Goal: Check status: Check status

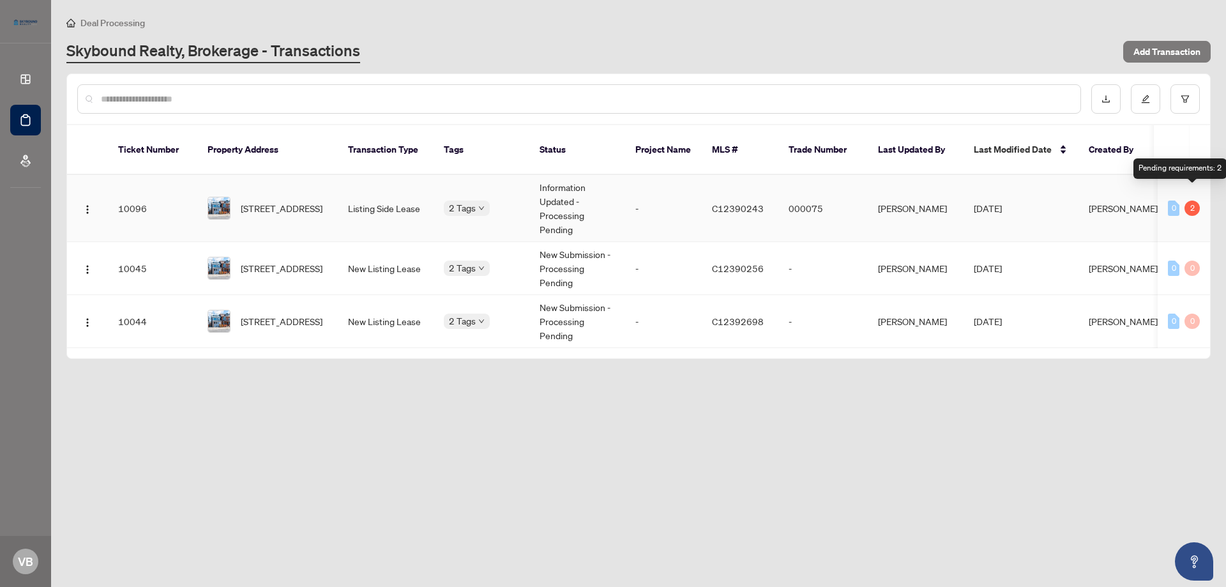
click at [1193, 201] on div "2" at bounding box center [1192, 208] width 15 height 15
click at [867, 195] on td "000075" at bounding box center [822, 208] width 89 height 67
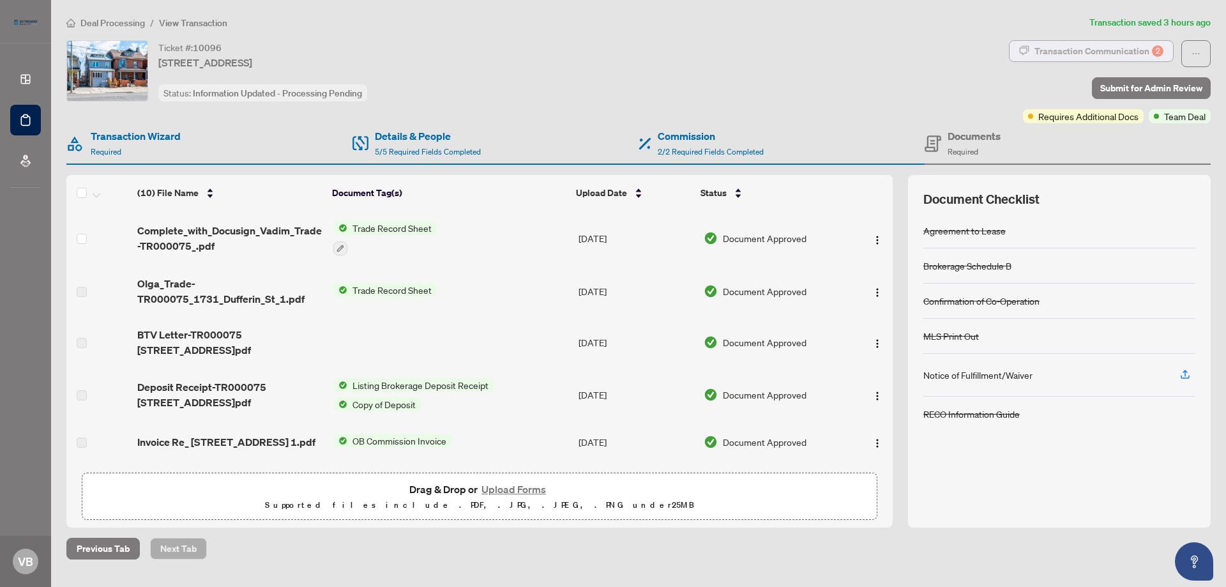
click at [1125, 47] on div "Transaction Communication 2" at bounding box center [1099, 51] width 129 height 20
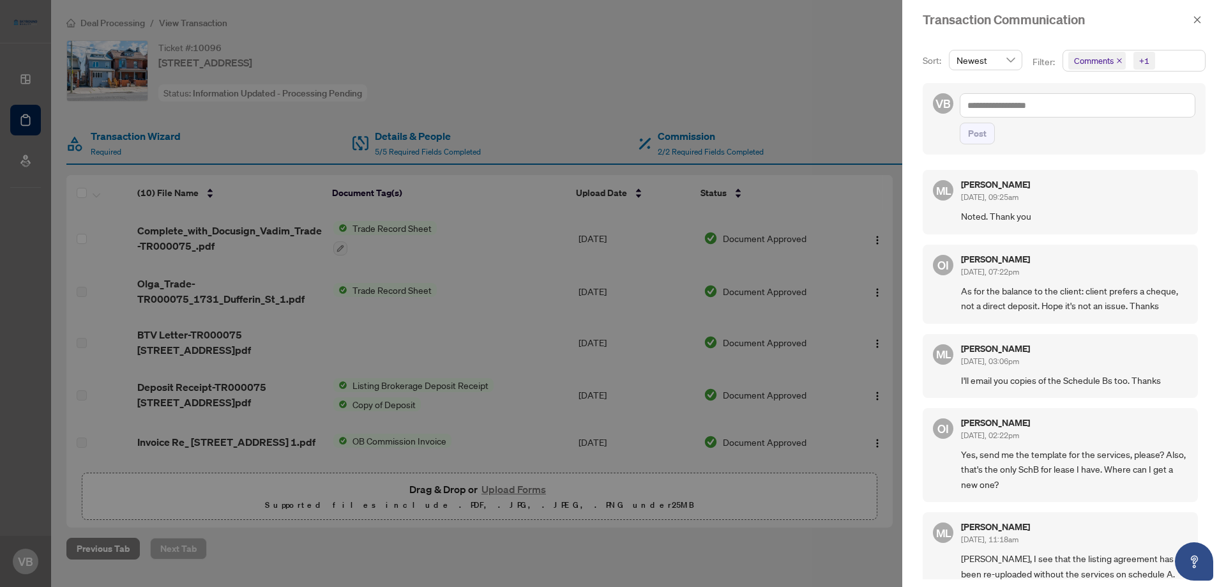
click at [848, 98] on div at bounding box center [613, 293] width 1226 height 587
click at [1193, 20] on icon "close" at bounding box center [1197, 19] width 9 height 9
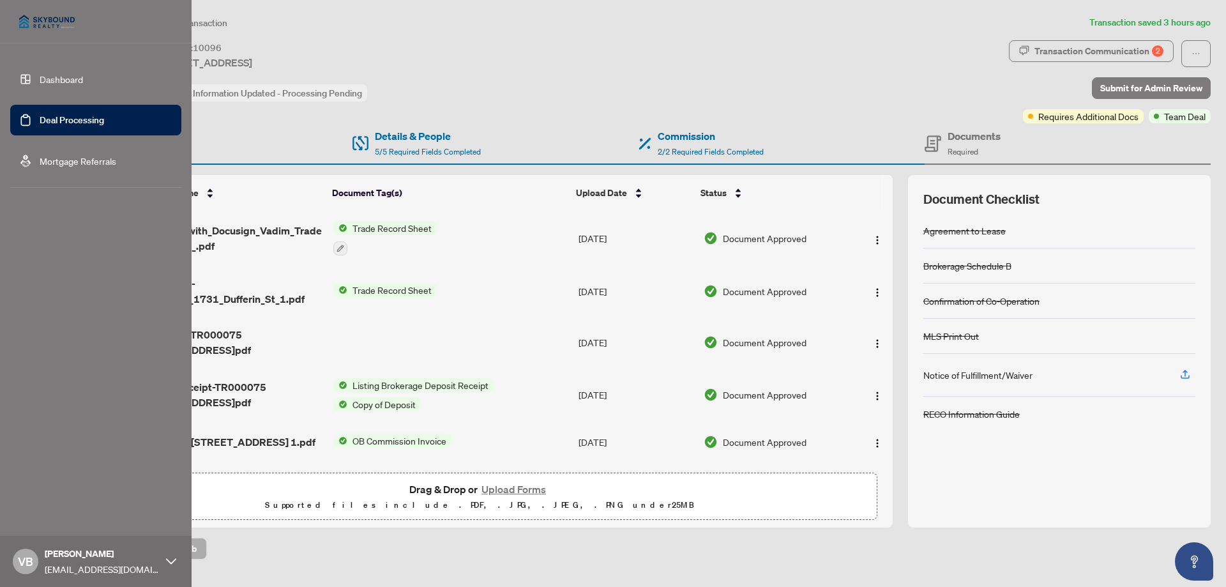
click at [40, 118] on link "Deal Processing" at bounding box center [72, 119] width 65 height 11
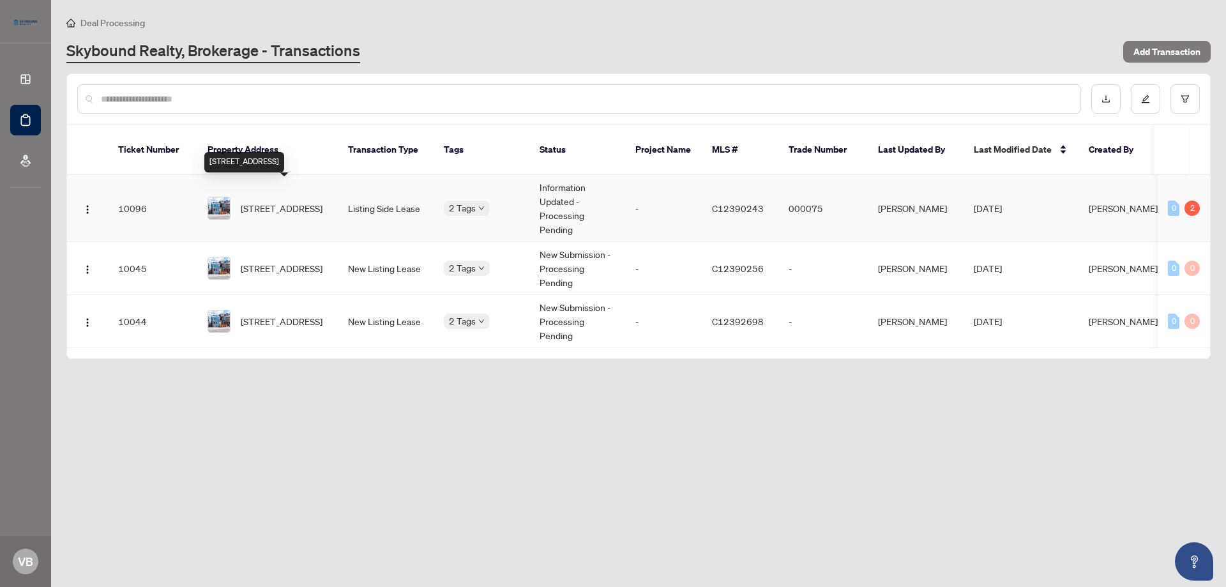
click at [303, 201] on span "[STREET_ADDRESS]" at bounding box center [282, 208] width 82 height 14
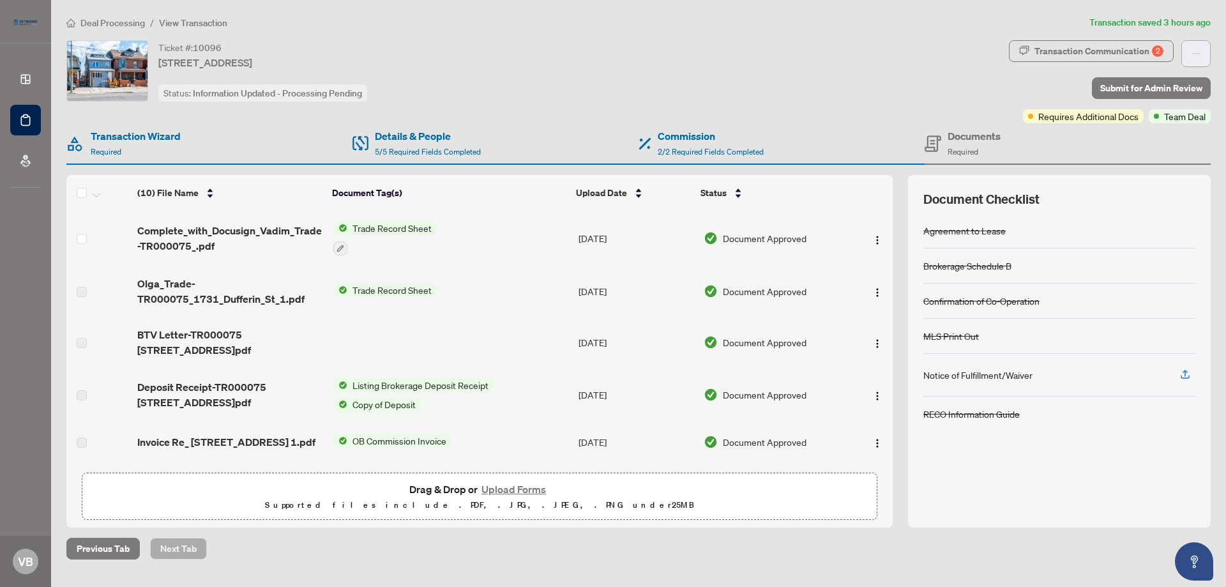
click at [1197, 50] on icon "ellipsis" at bounding box center [1196, 53] width 9 height 9
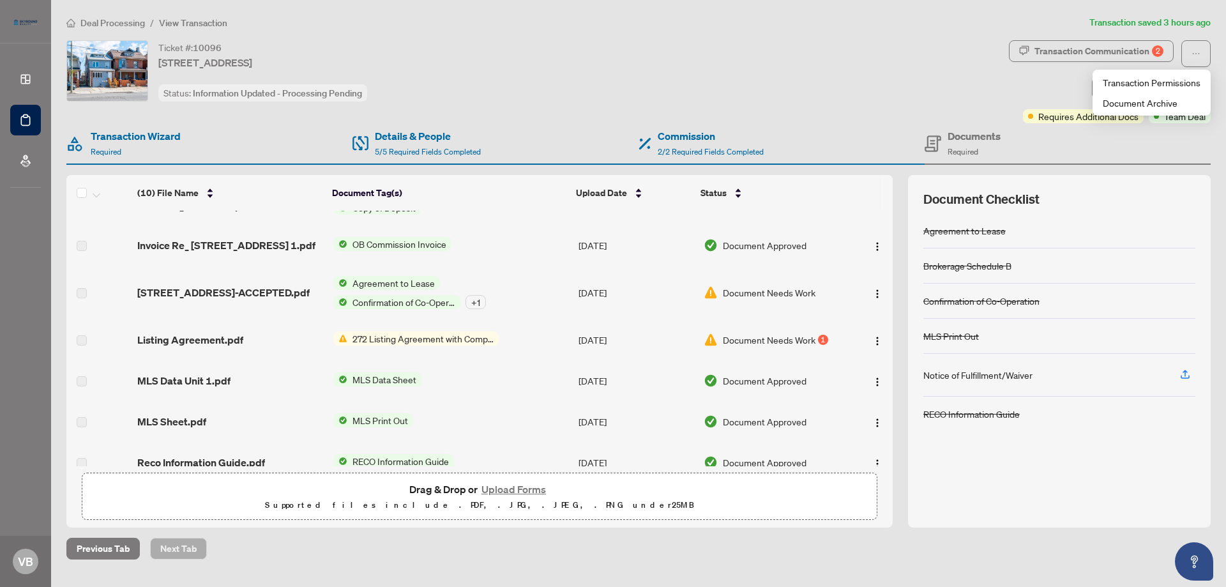
scroll to position [217, 0]
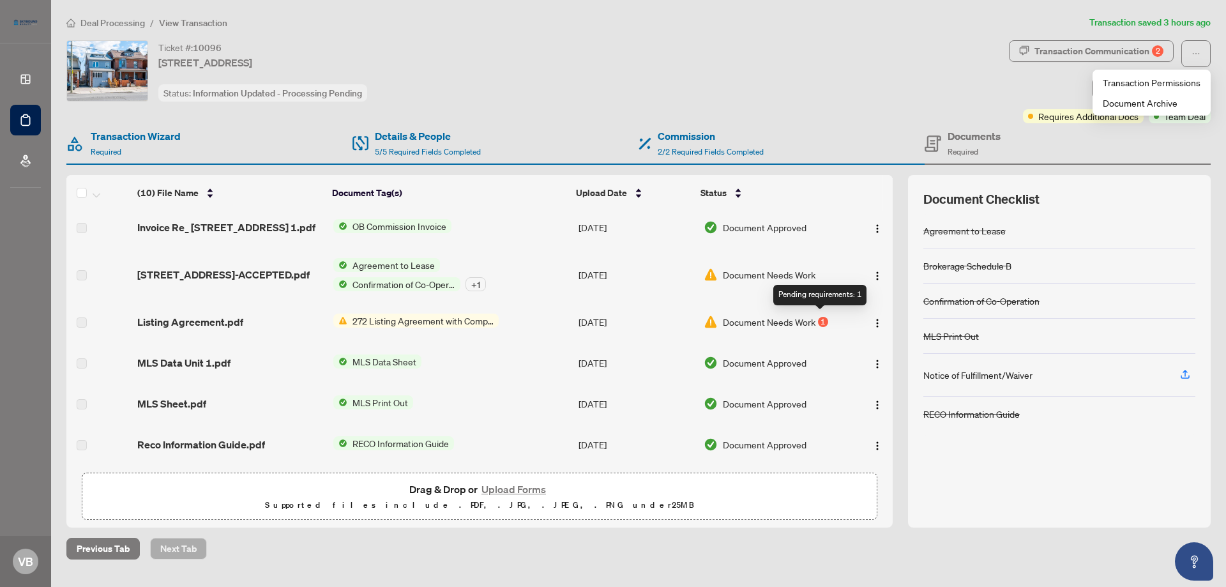
click at [819, 318] on div "1" at bounding box center [823, 322] width 10 height 10
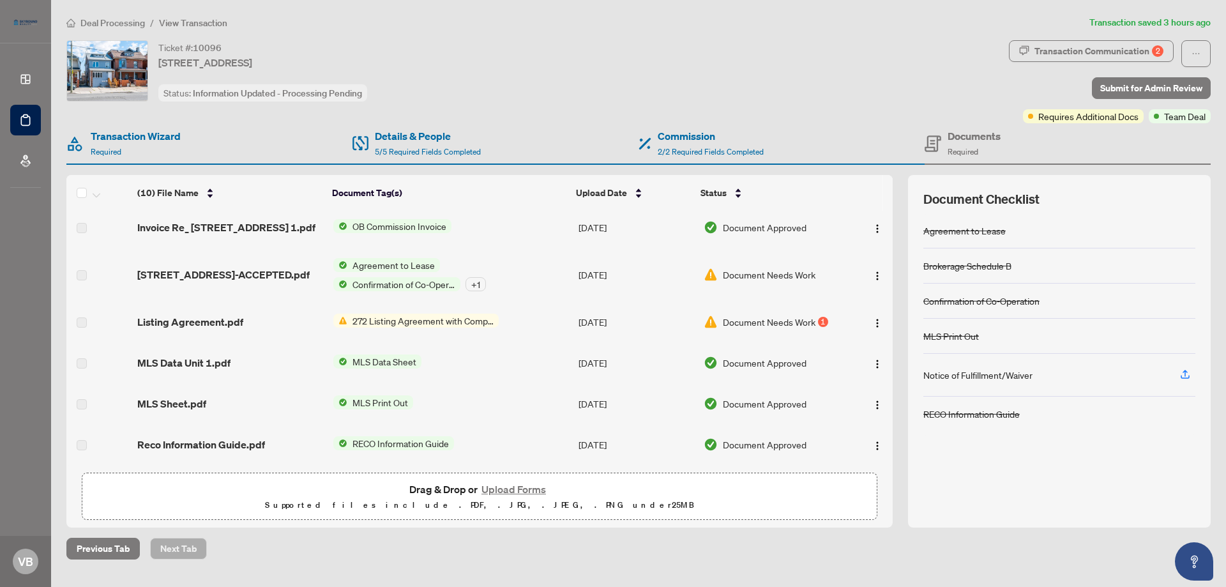
click at [809, 22] on ol "Deal Processing / View Transaction" at bounding box center [575, 22] width 1018 height 15
